Goal: Information Seeking & Learning: Learn about a topic

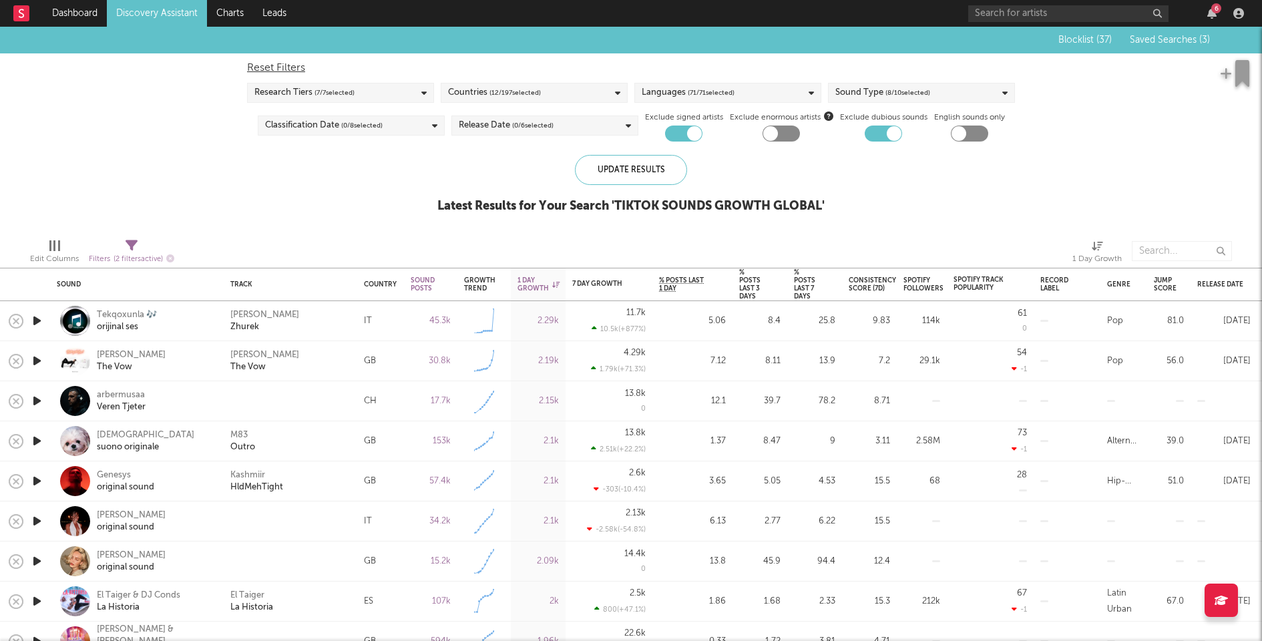
click at [36, 323] on icon "button" at bounding box center [37, 321] width 14 height 17
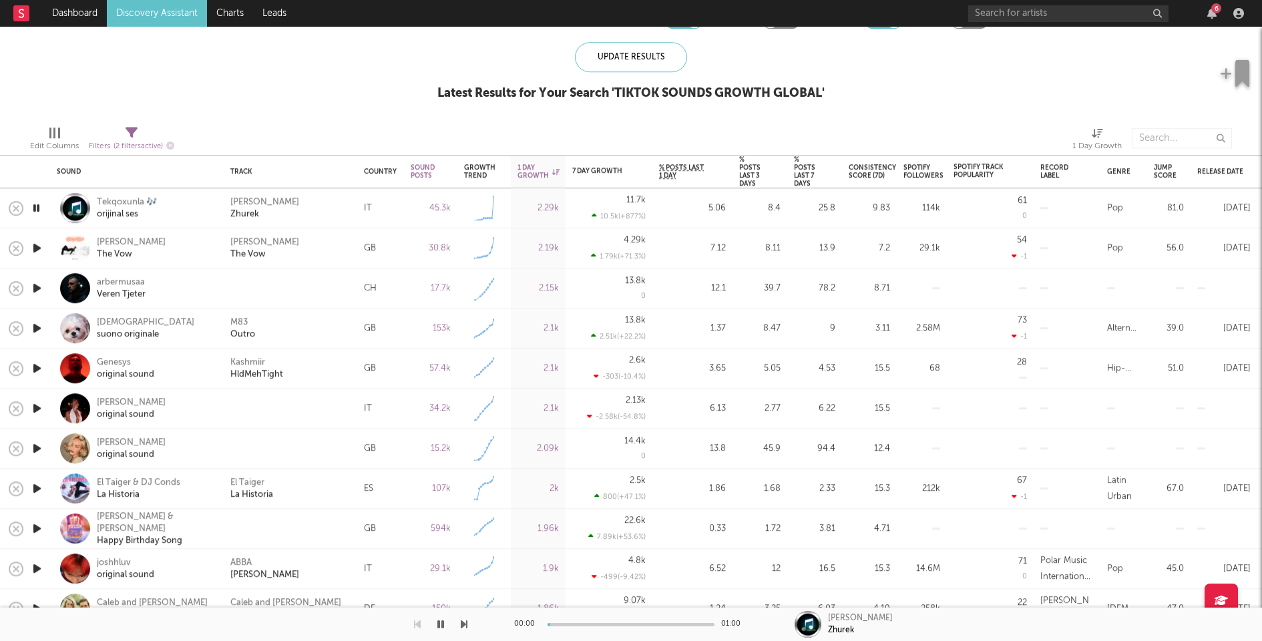
click at [35, 244] on icon "button" at bounding box center [37, 248] width 14 height 17
click at [40, 288] on icon "button" at bounding box center [37, 288] width 14 height 17
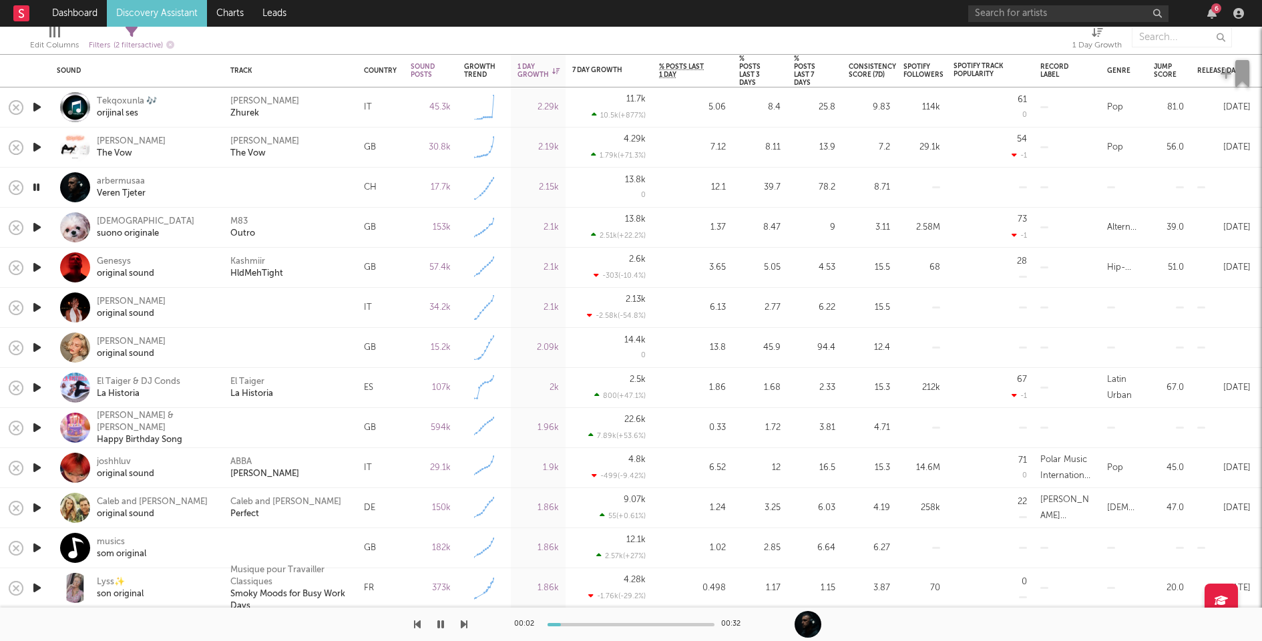
click at [38, 266] on icon "button" at bounding box center [37, 267] width 14 height 17
click at [334, 264] on div "Kashmiir HldMehTight" at bounding box center [290, 268] width 120 height 24
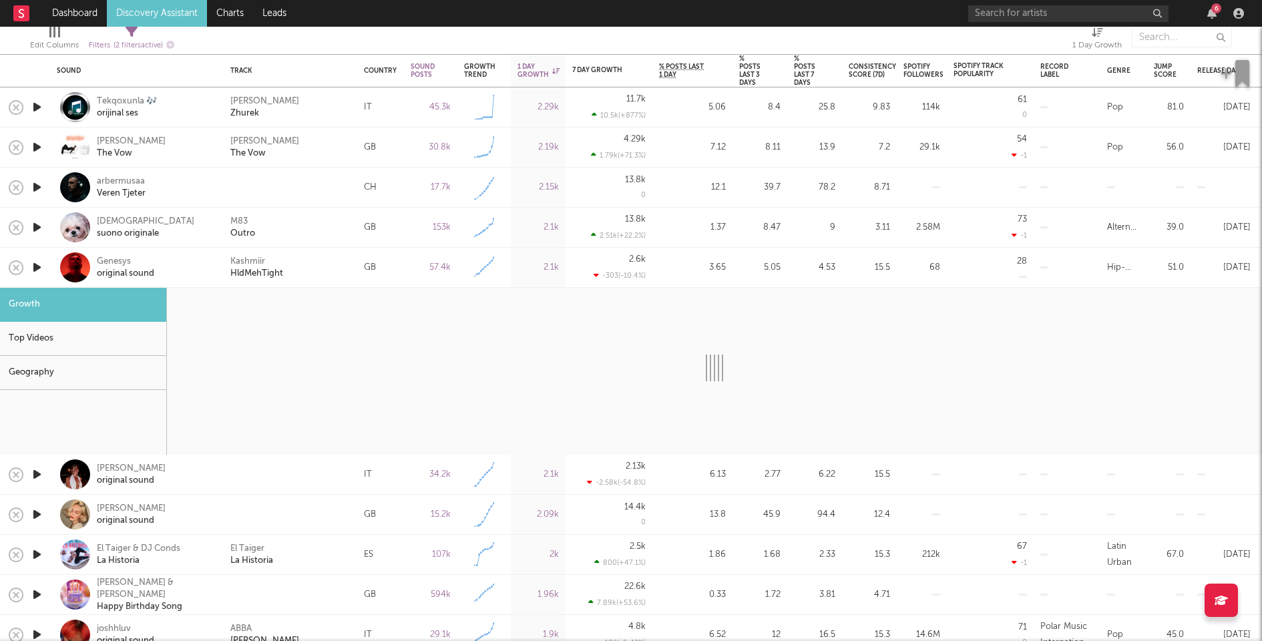
select select "6m"
select select "1w"
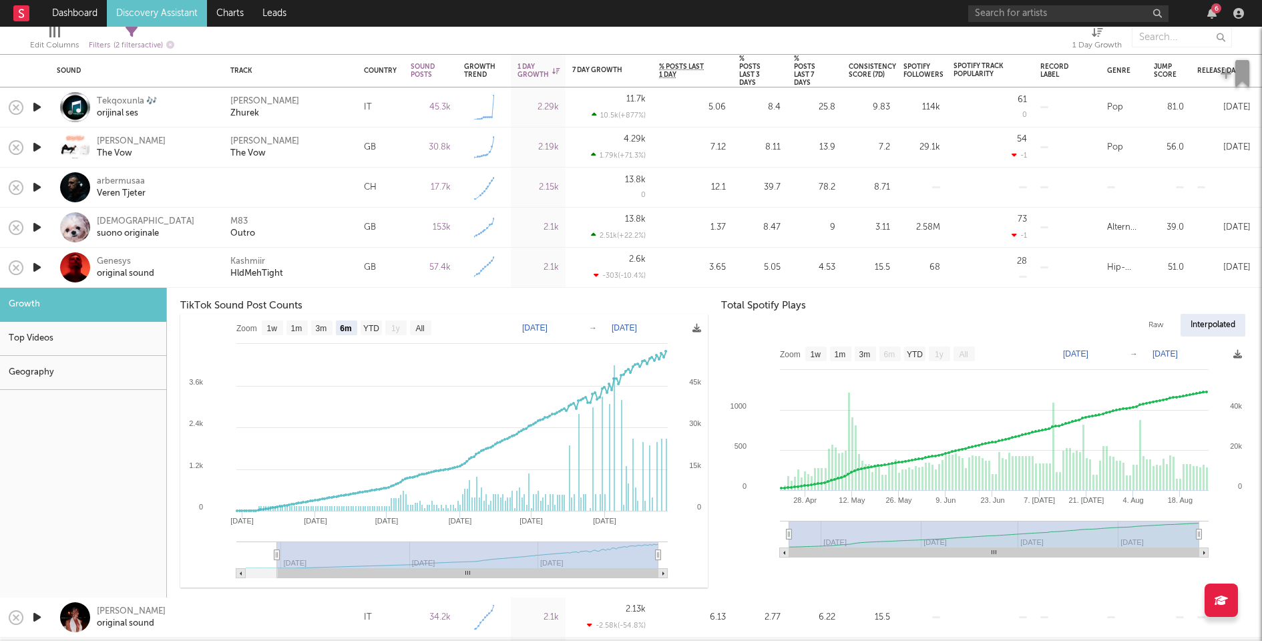
click at [113, 323] on div "Top Videos" at bounding box center [83, 339] width 166 height 34
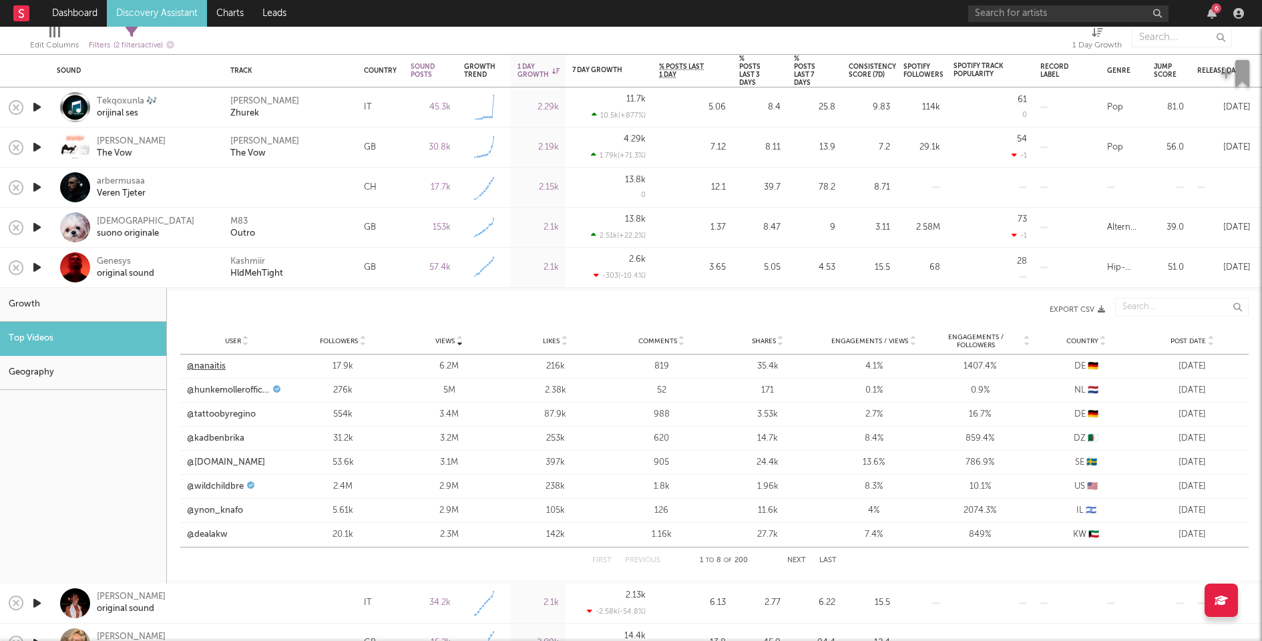
click at [220, 366] on link "@nanaitis" at bounding box center [206, 366] width 39 height 13
click at [325, 262] on div "Kashmiir HldMehTight" at bounding box center [290, 268] width 120 height 24
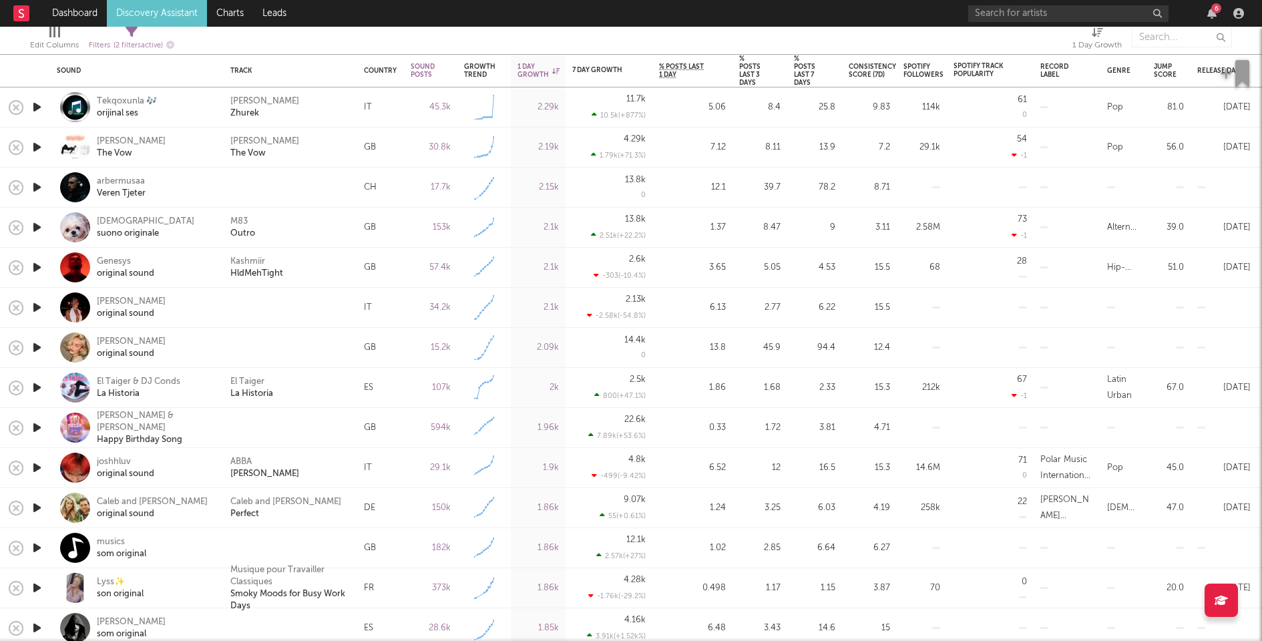
click at [37, 305] on icon "button" at bounding box center [37, 307] width 14 height 17
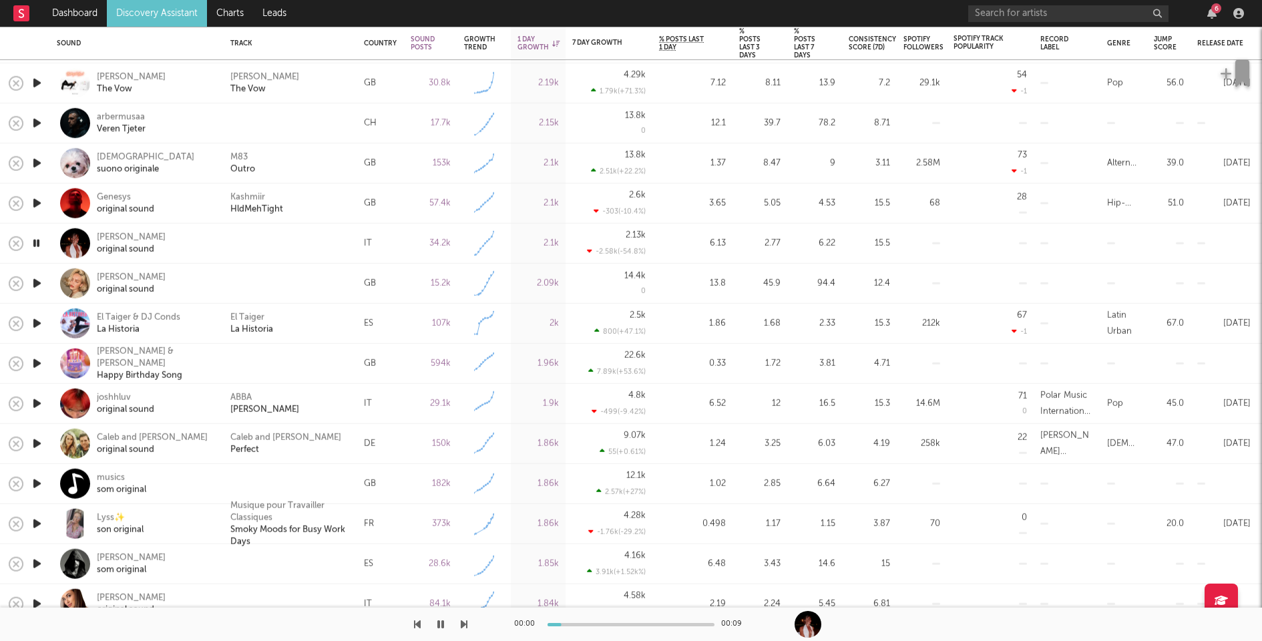
click at [37, 284] on icon "button" at bounding box center [37, 283] width 14 height 17
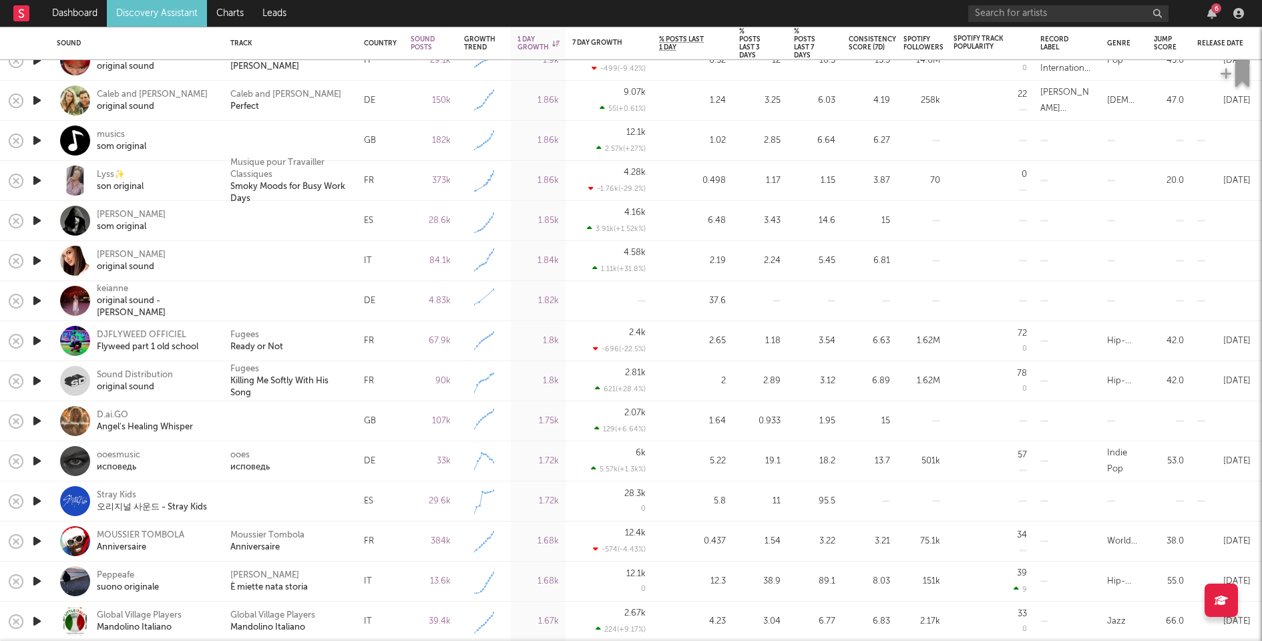
click at [36, 303] on icon "button" at bounding box center [37, 300] width 14 height 17
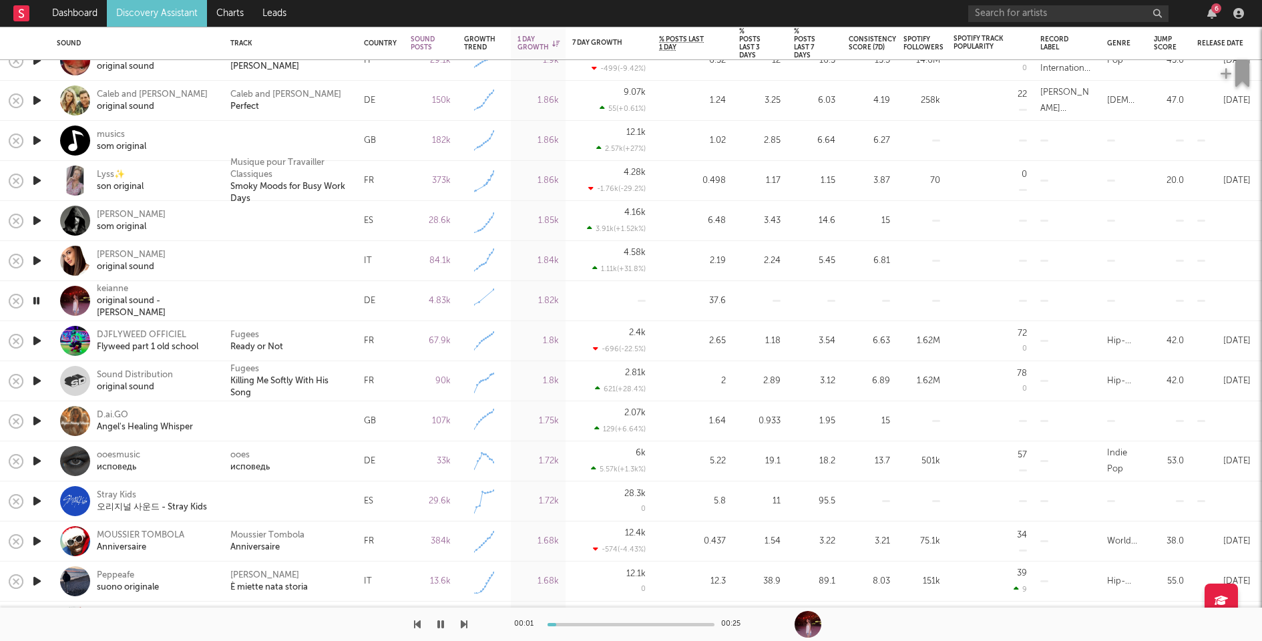
click at [37, 299] on icon "button" at bounding box center [36, 300] width 13 height 17
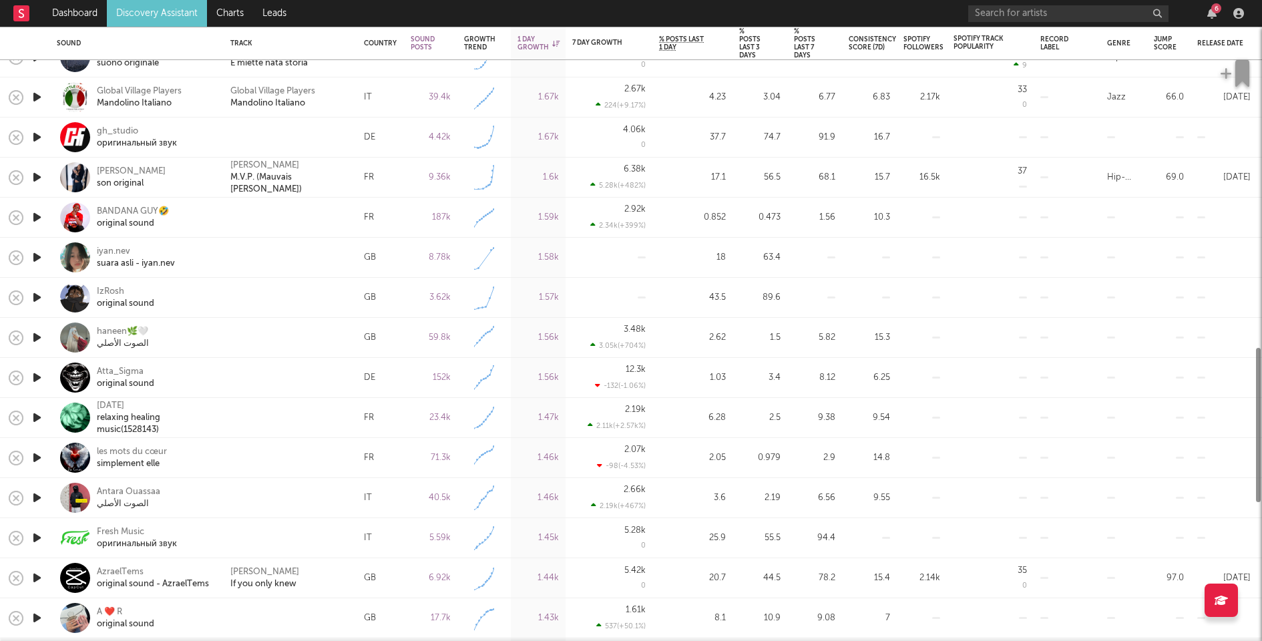
click at [37, 299] on icon "button" at bounding box center [37, 297] width 14 height 17
click at [37, 299] on icon "button" at bounding box center [36, 297] width 13 height 17
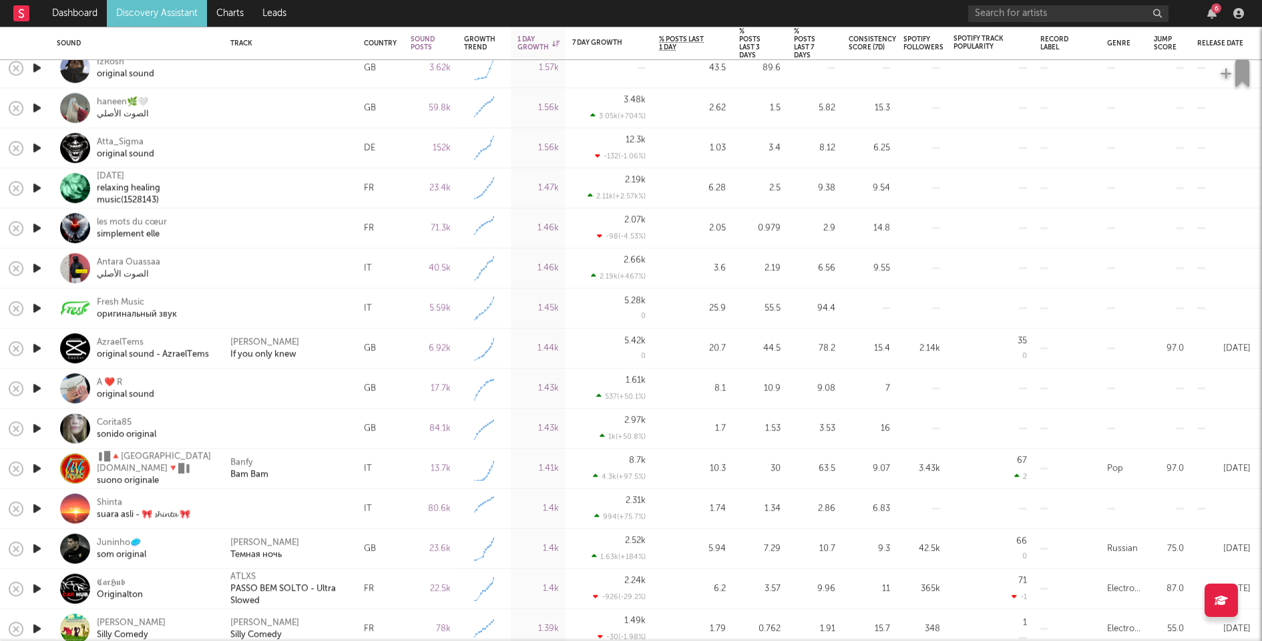
click at [35, 384] on icon "button" at bounding box center [37, 388] width 14 height 17
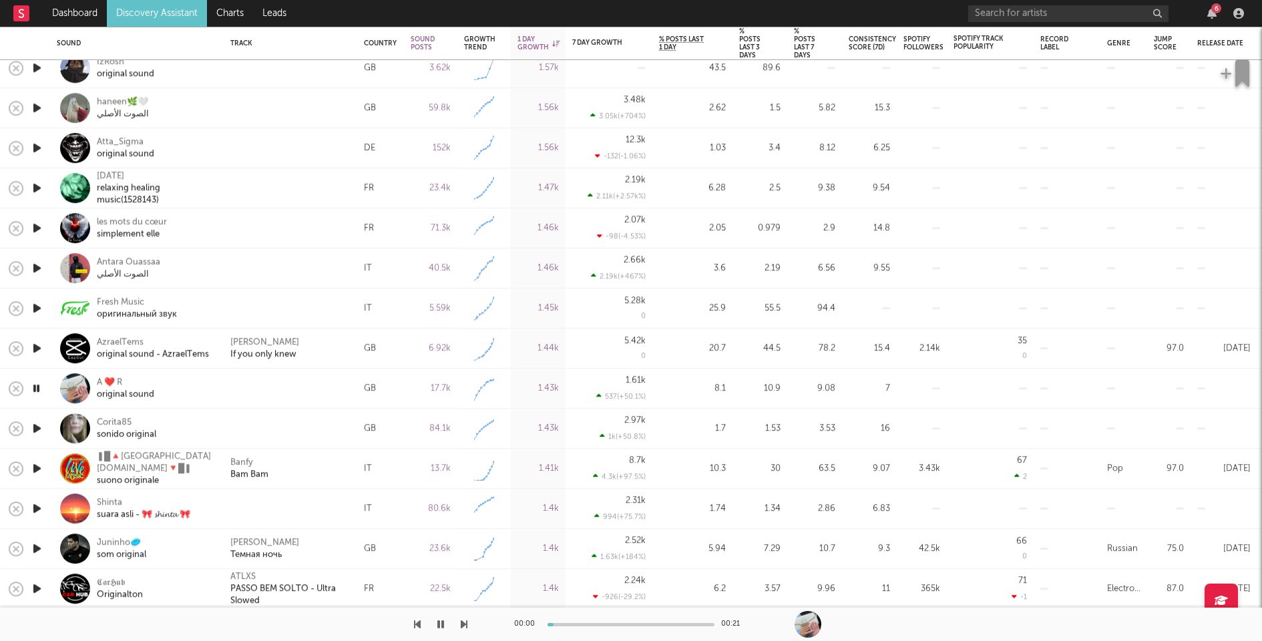
click at [35, 383] on icon "button" at bounding box center [36, 388] width 13 height 17
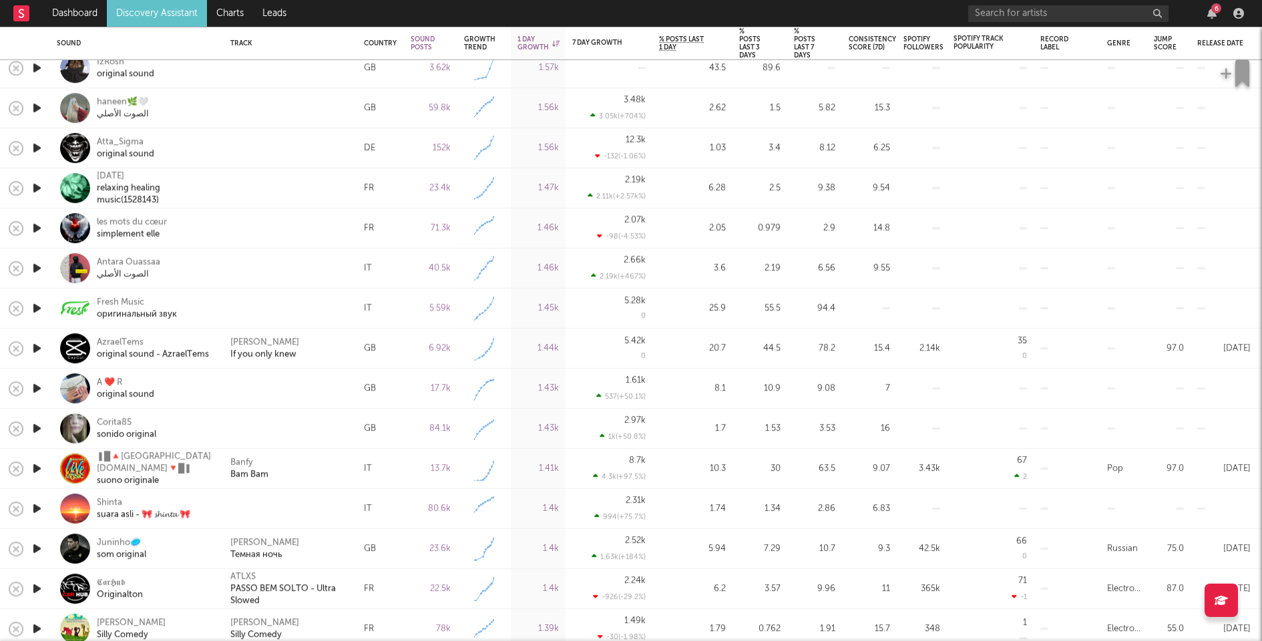
click at [35, 425] on icon "button" at bounding box center [37, 428] width 14 height 17
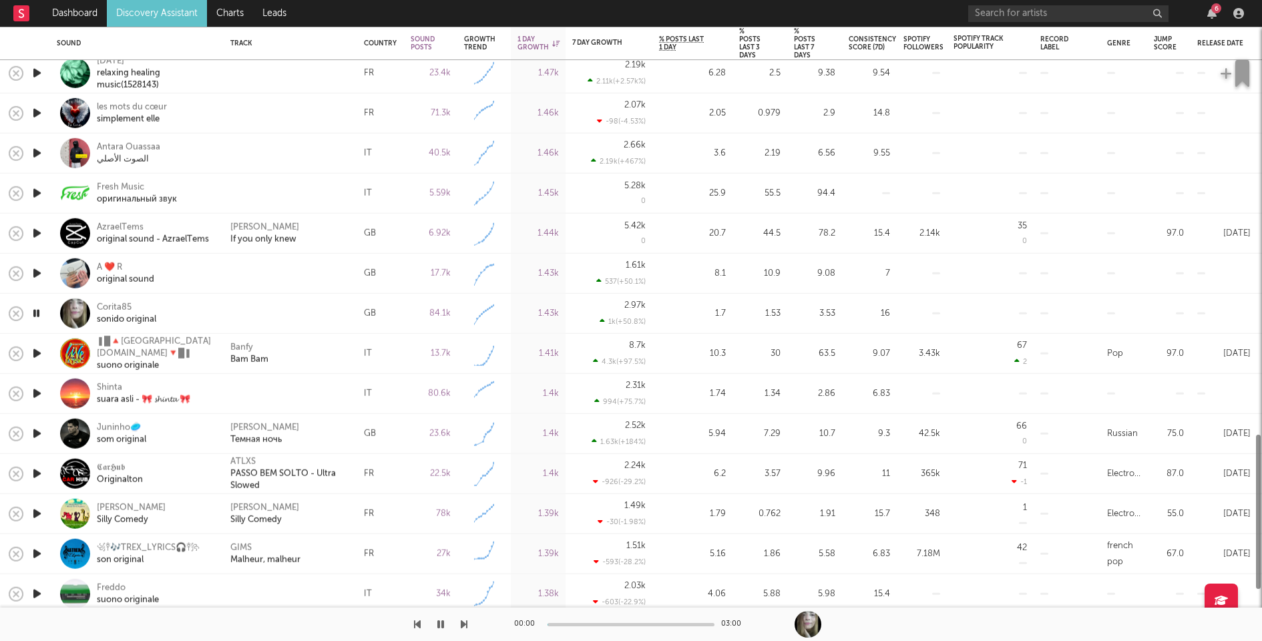
click at [37, 391] on icon "button" at bounding box center [37, 393] width 14 height 17
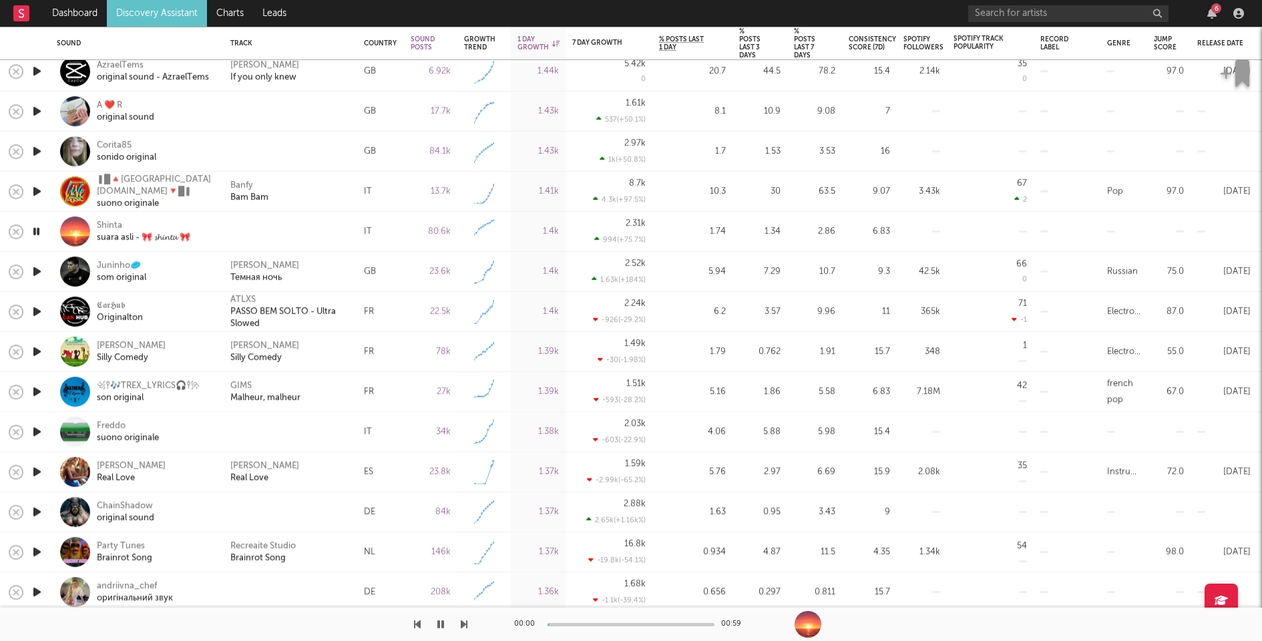
click at [35, 431] on icon "button" at bounding box center [37, 431] width 14 height 17
